Goal: Information Seeking & Learning: Learn about a topic

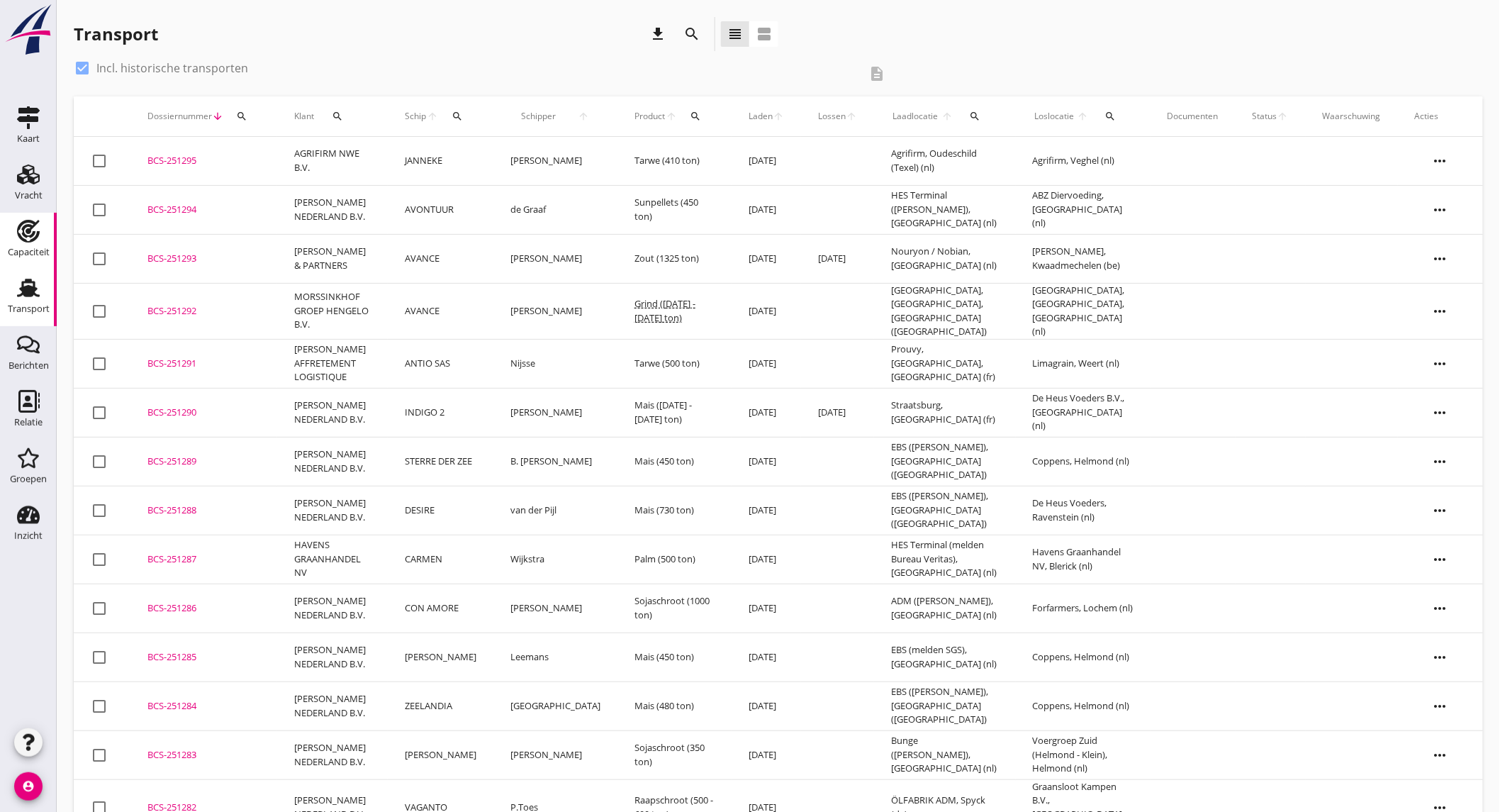
click at [15, 231] on div "Capaciteit" at bounding box center [28, 231] width 34 height 23
click button "filter_list"
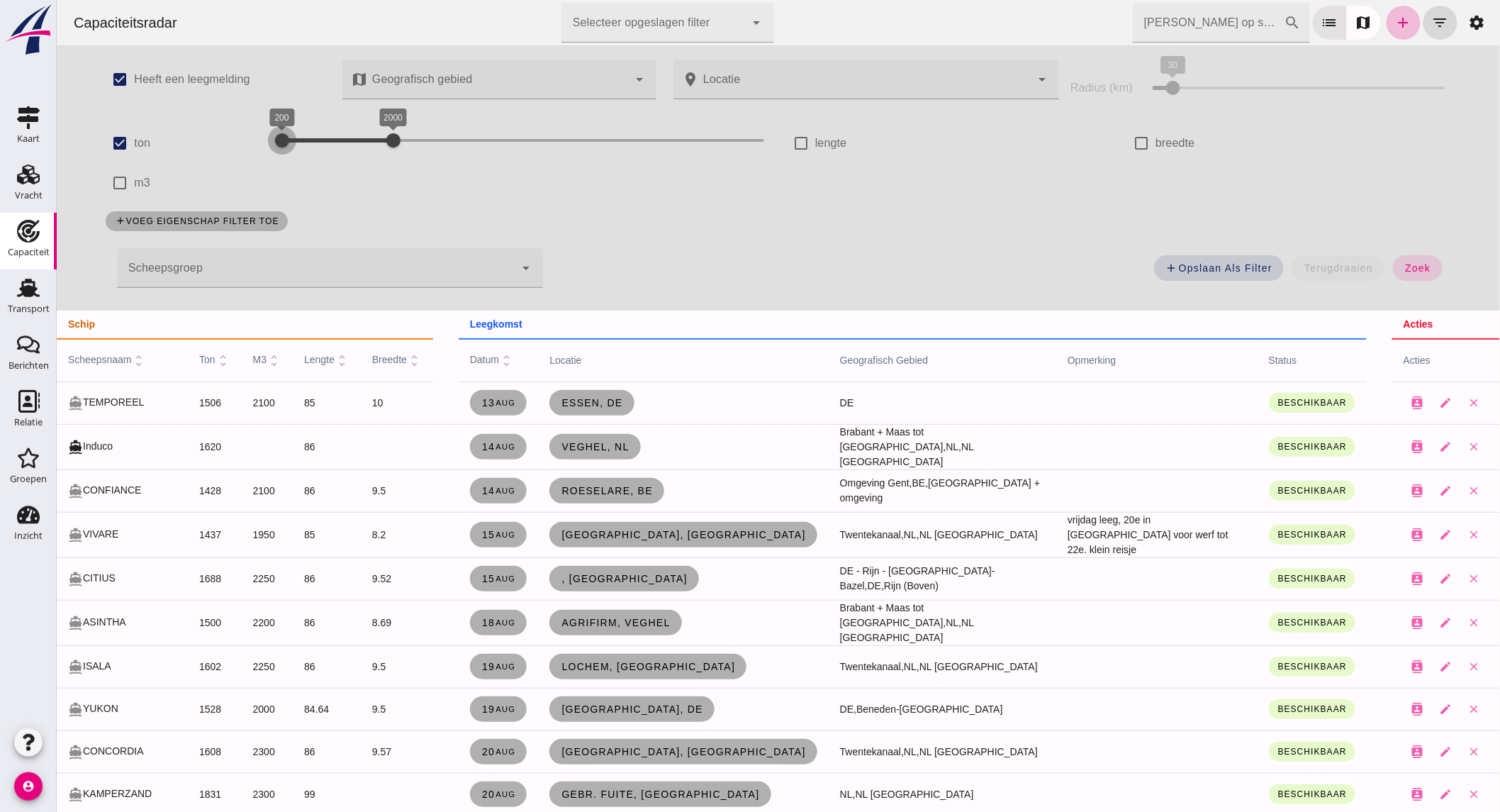
drag, startPoint x: 290, startPoint y: 140, endPoint x: 85, endPoint y: 152, distance: 205.4
click div "check_box Heeft een leegmelding map Geografisch gebied Geografisch gebied cance…"
drag, startPoint x: 385, startPoint y: 139, endPoint x: 308, endPoint y: 144, distance: 77.2
click at [308, 144] on div at bounding box center [319, 140] width 29 height 29
click button "zoek"
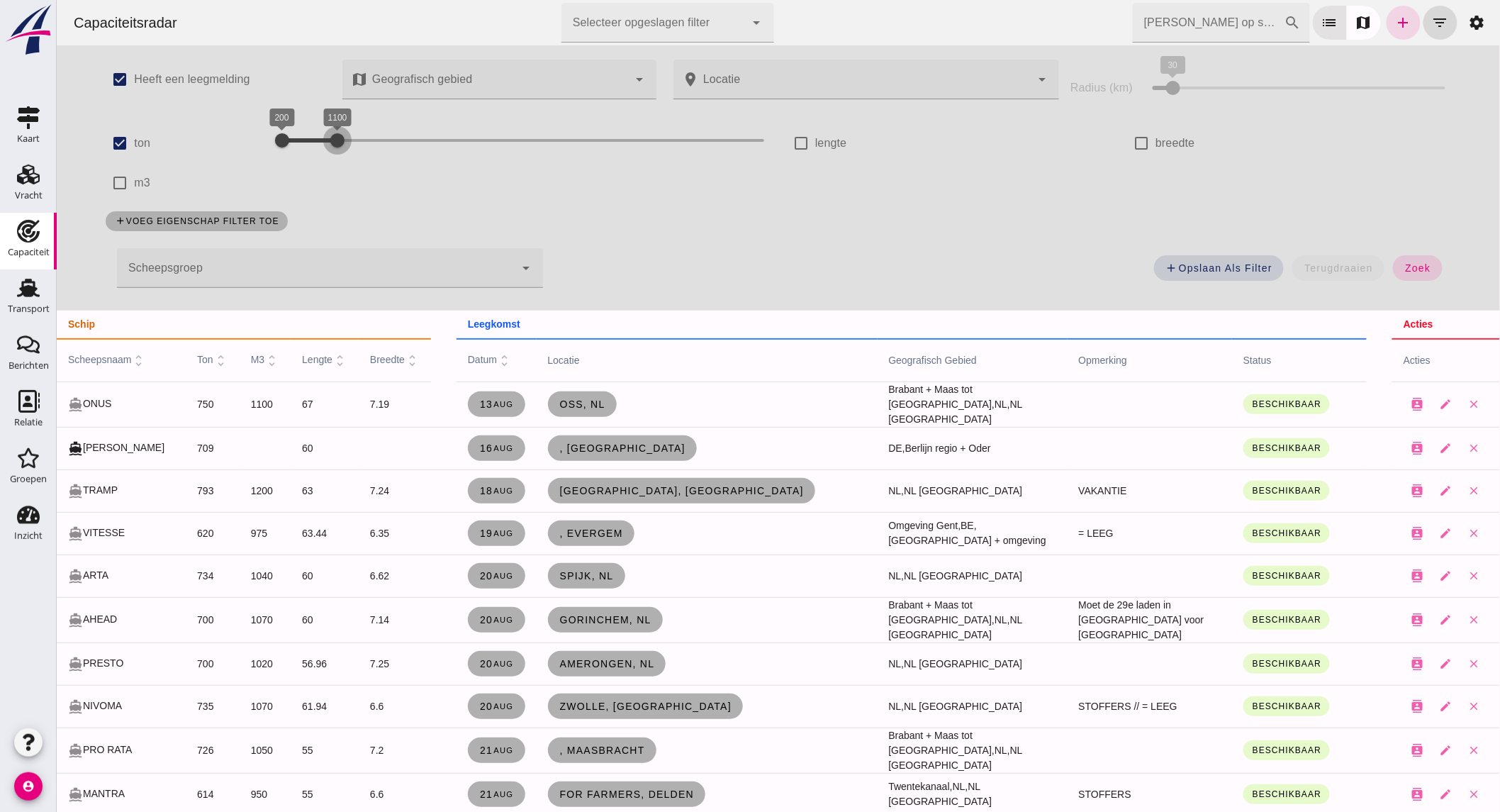
drag, startPoint x: 315, startPoint y: 143, endPoint x: 330, endPoint y: 140, distance: 15.3
click at [330, 140] on div at bounding box center [337, 140] width 29 height 29
click input "[PERSON_NAME] op scheepsnaam"
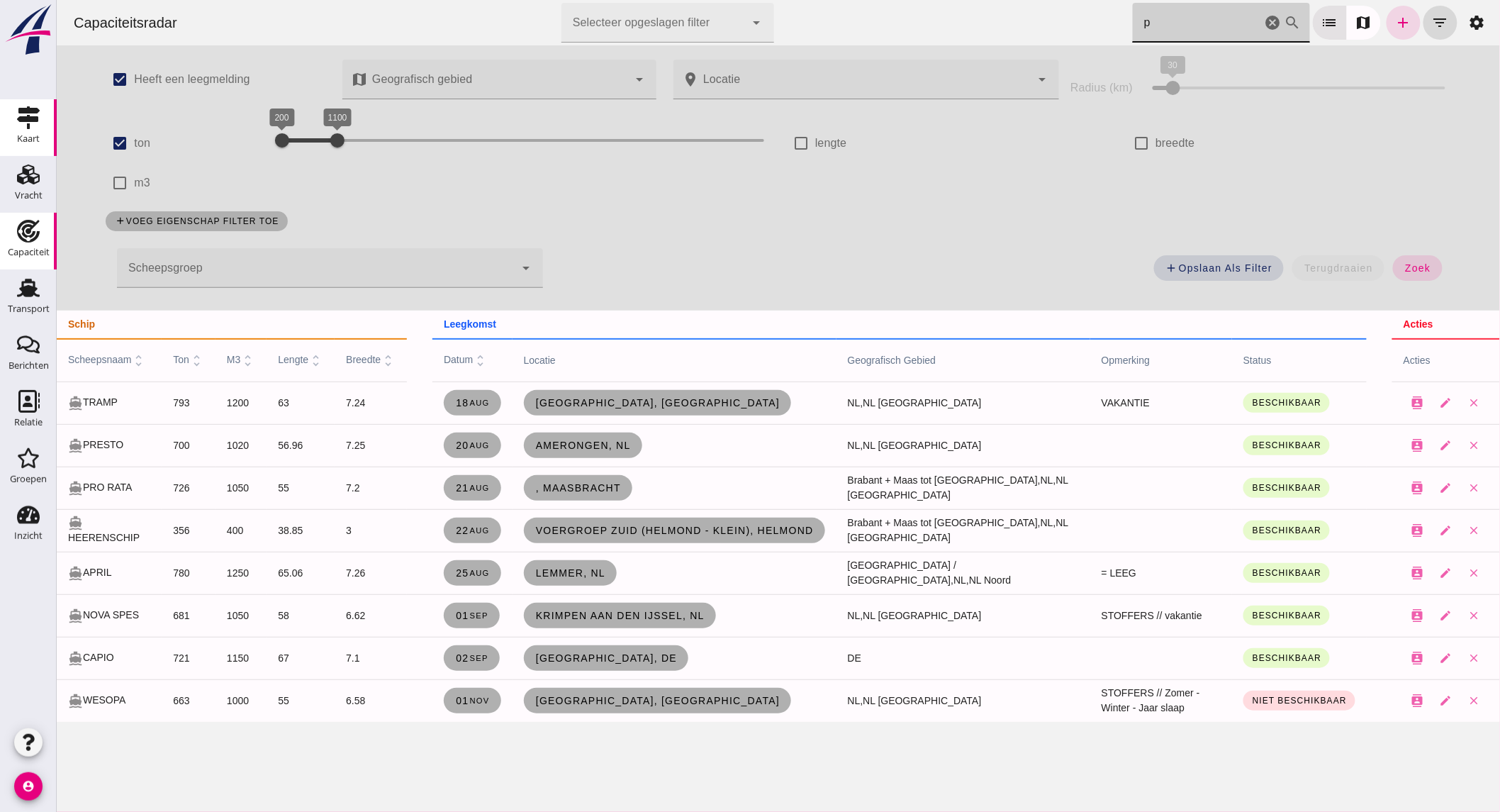
type input "p"
click icon "cancel"
